Goal: Find specific page/section: Find specific page/section

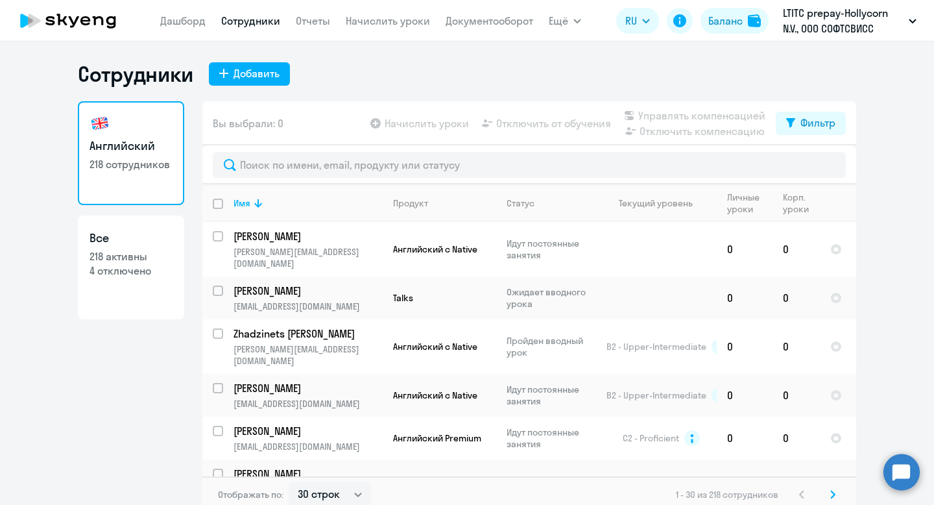
select select "30"
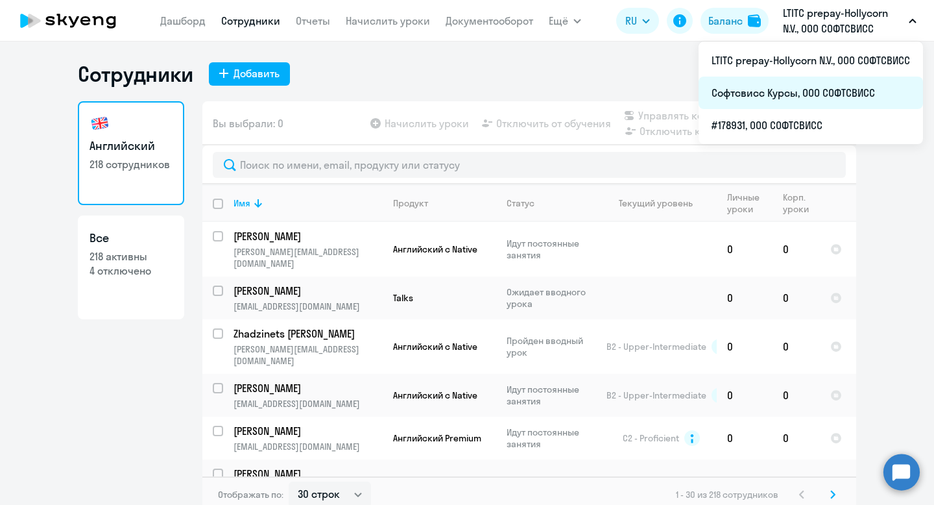
click at [842, 88] on li "Софтсвисс Курсы, ООО СОФТСВИСС" at bounding box center [811, 93] width 224 height 32
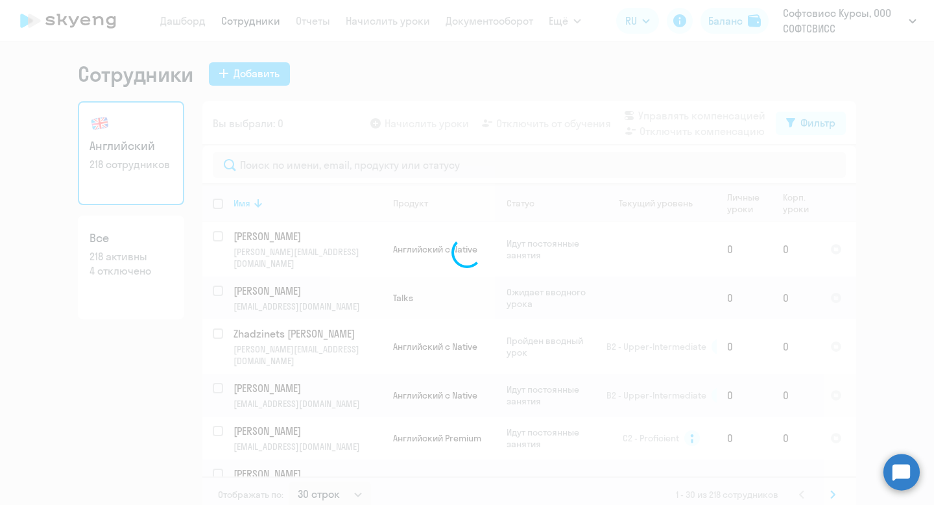
click at [823, 75] on div at bounding box center [467, 252] width 934 height 505
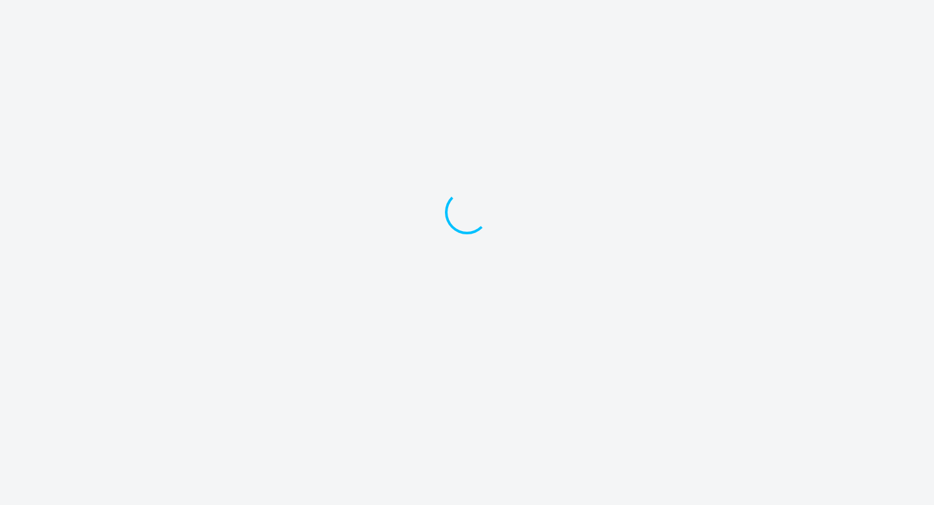
select select "30"
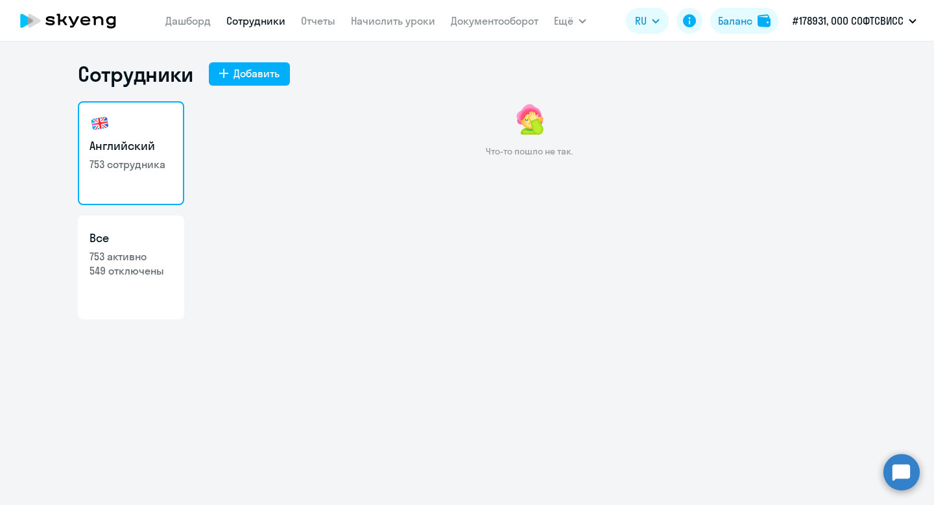
click at [137, 263] on p "549 отключены" at bounding box center [131, 270] width 83 height 14
select select "30"
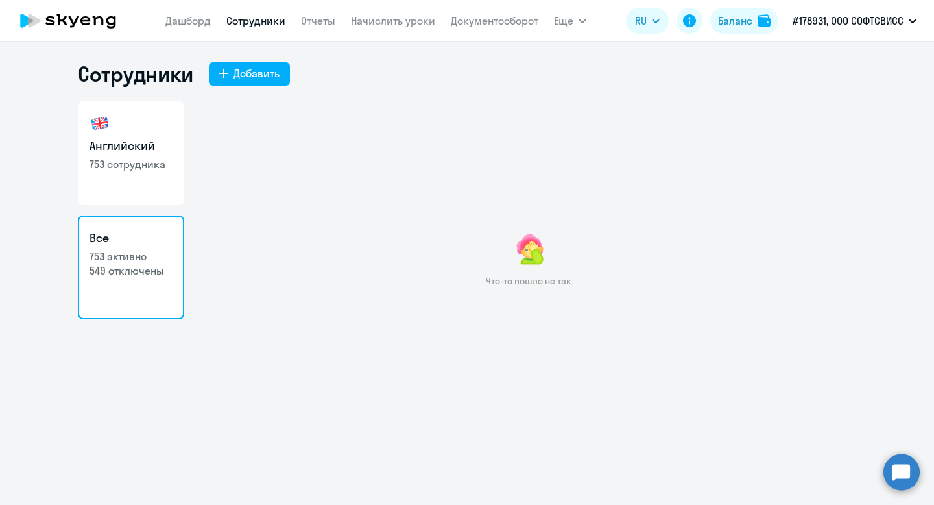
click at [110, 245] on h3 "Все" at bounding box center [131, 238] width 83 height 17
click at [135, 169] on p "753 сотрудника" at bounding box center [131, 164] width 83 height 14
select select "30"
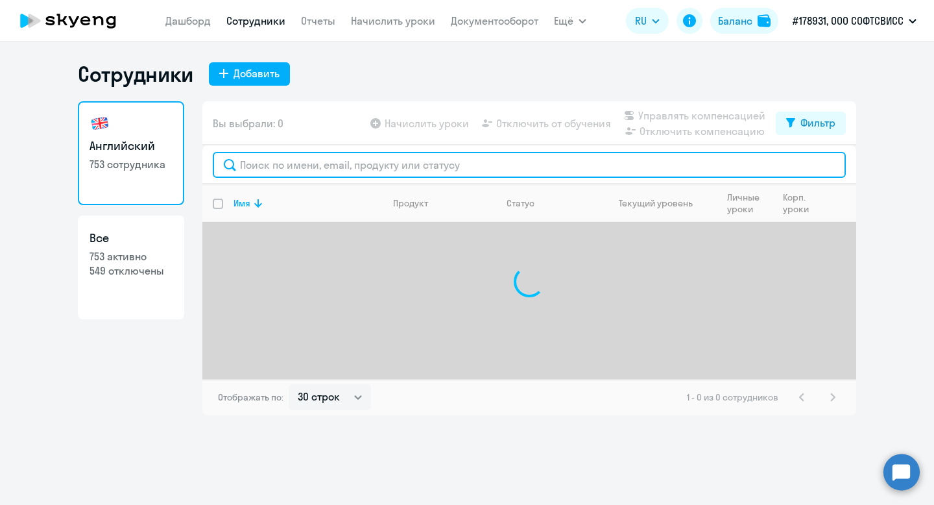
click at [308, 166] on input "text" at bounding box center [529, 165] width 633 height 26
paste input "Egor -"
type input "Egor"
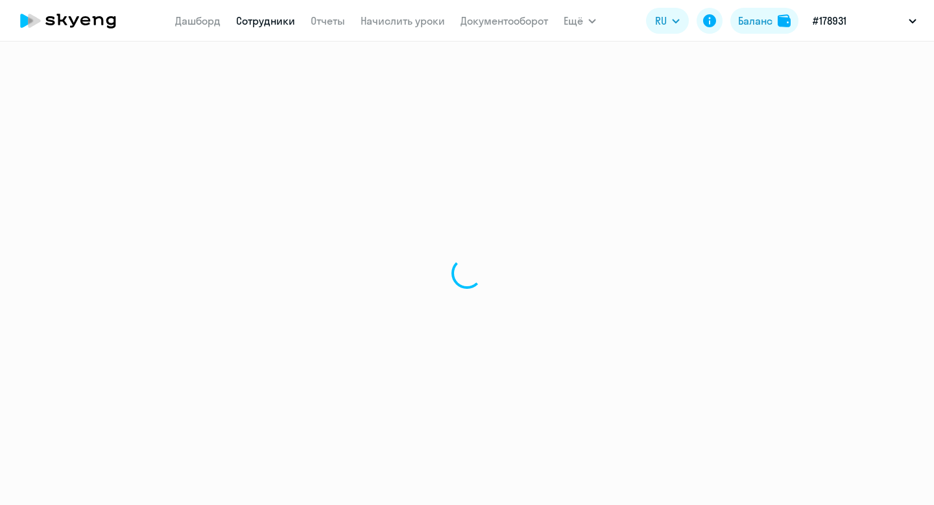
select select "30"
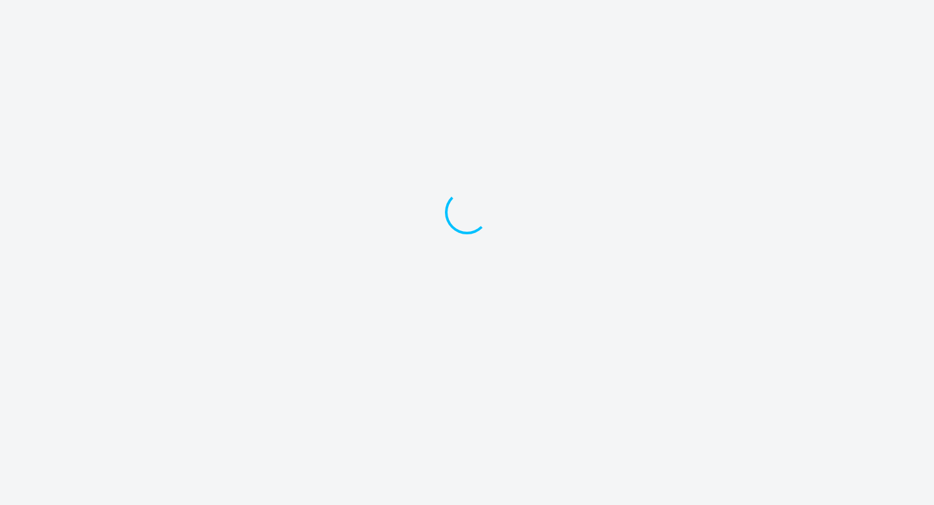
select select "30"
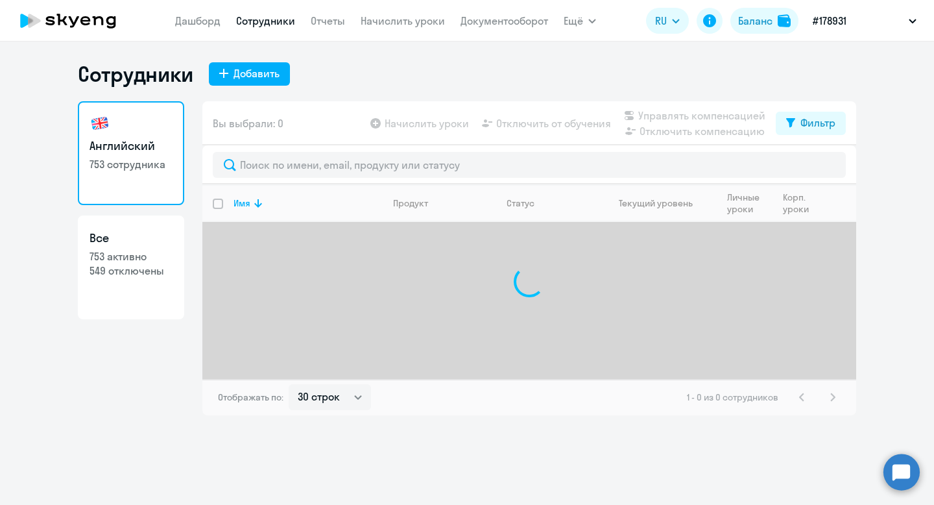
click at [149, 266] on p "549 отключены" at bounding box center [131, 270] width 83 height 14
select select "30"
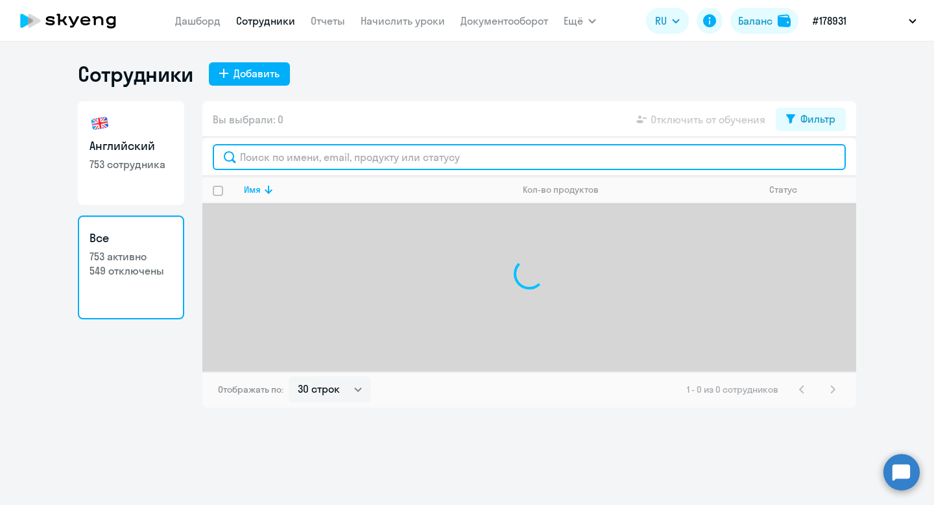
click at [298, 161] on input "text" at bounding box center [529, 157] width 633 height 26
paste input "[PERSON_NAME]"
type input "[PERSON_NAME]"
